Goal: Find specific page/section: Find specific page/section

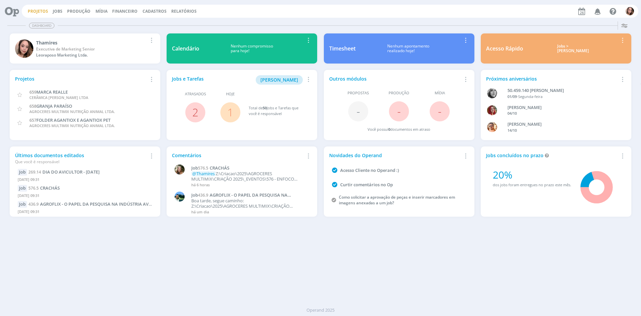
click at [39, 10] on link "Projetos" at bounding box center [38, 11] width 20 height 6
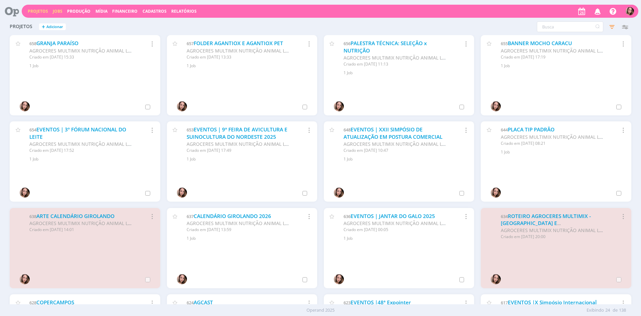
click at [53, 12] on link "Jobs" at bounding box center [58, 11] width 10 height 6
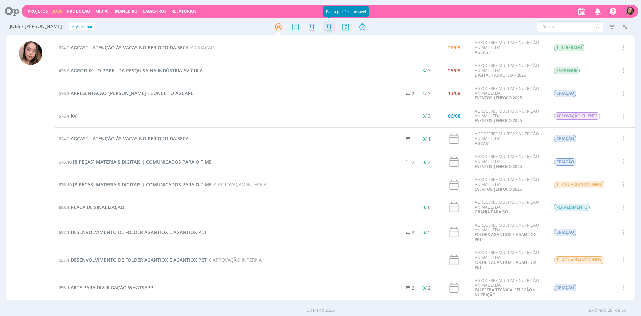
click at [332, 27] on icon at bounding box center [329, 26] width 12 height 13
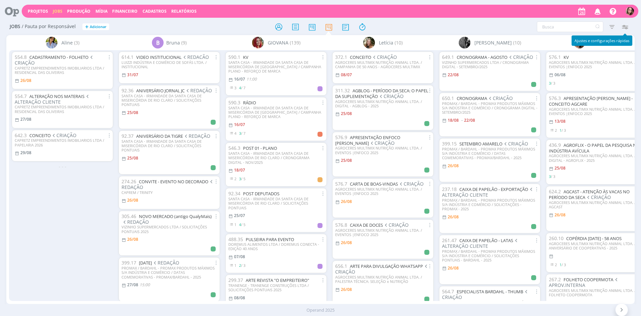
click at [627, 25] on icon "button" at bounding box center [625, 27] width 12 height 12
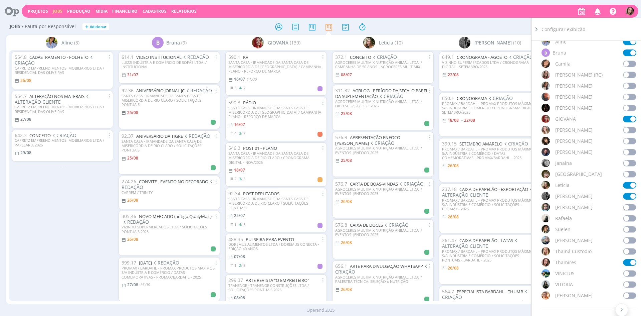
scroll to position [167, 0]
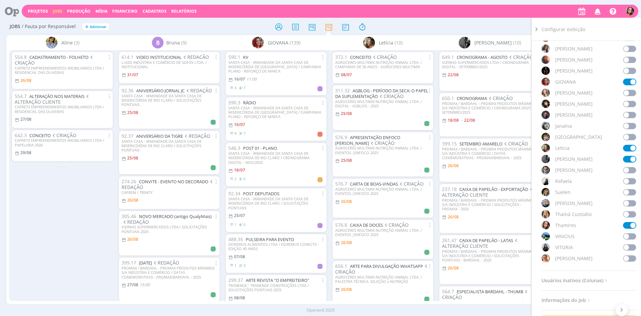
click at [625, 257] on span at bounding box center [629, 258] width 13 height 7
click at [625, 181] on span at bounding box center [629, 181] width 13 height 7
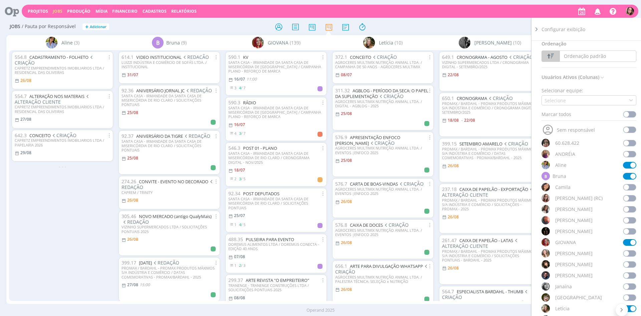
scroll to position [0, 0]
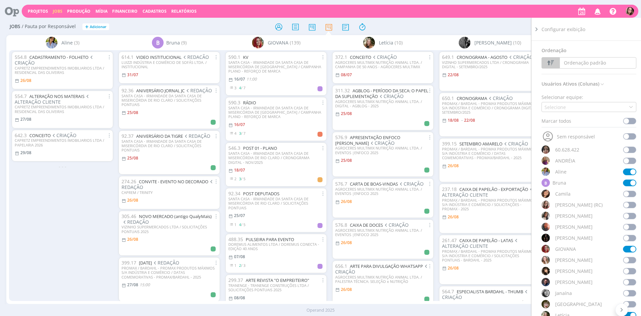
click at [558, 34] on div "Configurar exibição" at bounding box center [592, 29] width 100 height 23
click at [542, 31] on div "Configurar exibição" at bounding box center [592, 29] width 100 height 23
click at [537, 28] on icon at bounding box center [536, 29] width 7 height 7
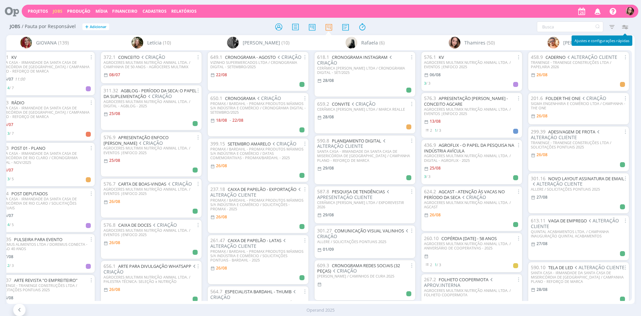
click at [624, 30] on icon "button" at bounding box center [625, 27] width 12 height 12
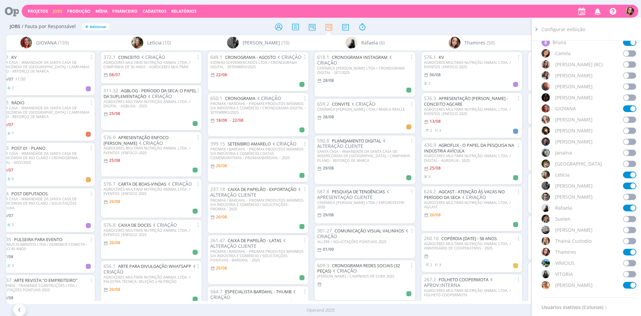
scroll to position [253, 0]
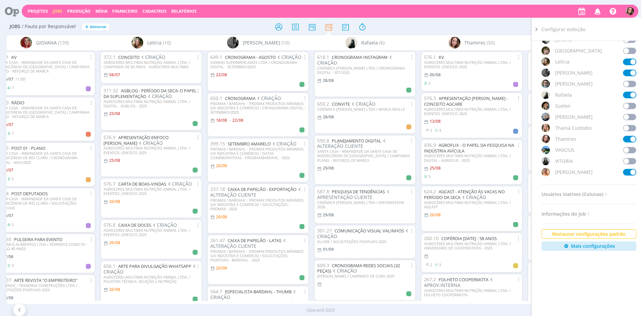
click at [625, 140] on span at bounding box center [629, 139] width 13 height 7
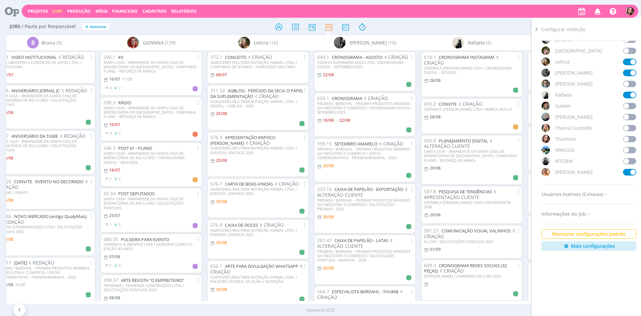
scroll to position [0, 125]
click at [538, 29] on icon at bounding box center [536, 29] width 7 height 7
